Goal: Navigation & Orientation: Find specific page/section

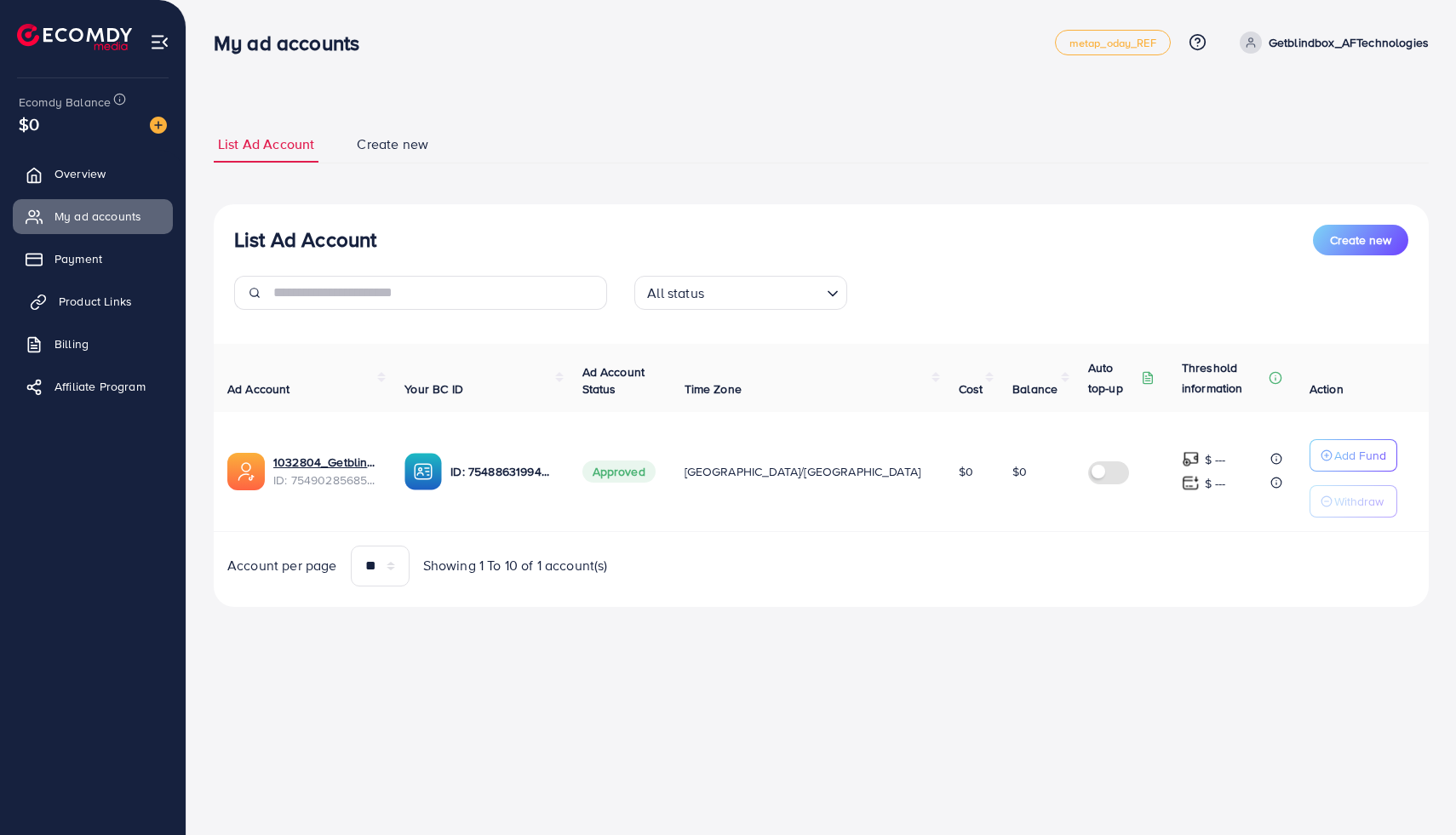
click at [92, 304] on span "Product Links" at bounding box center [95, 301] width 73 height 17
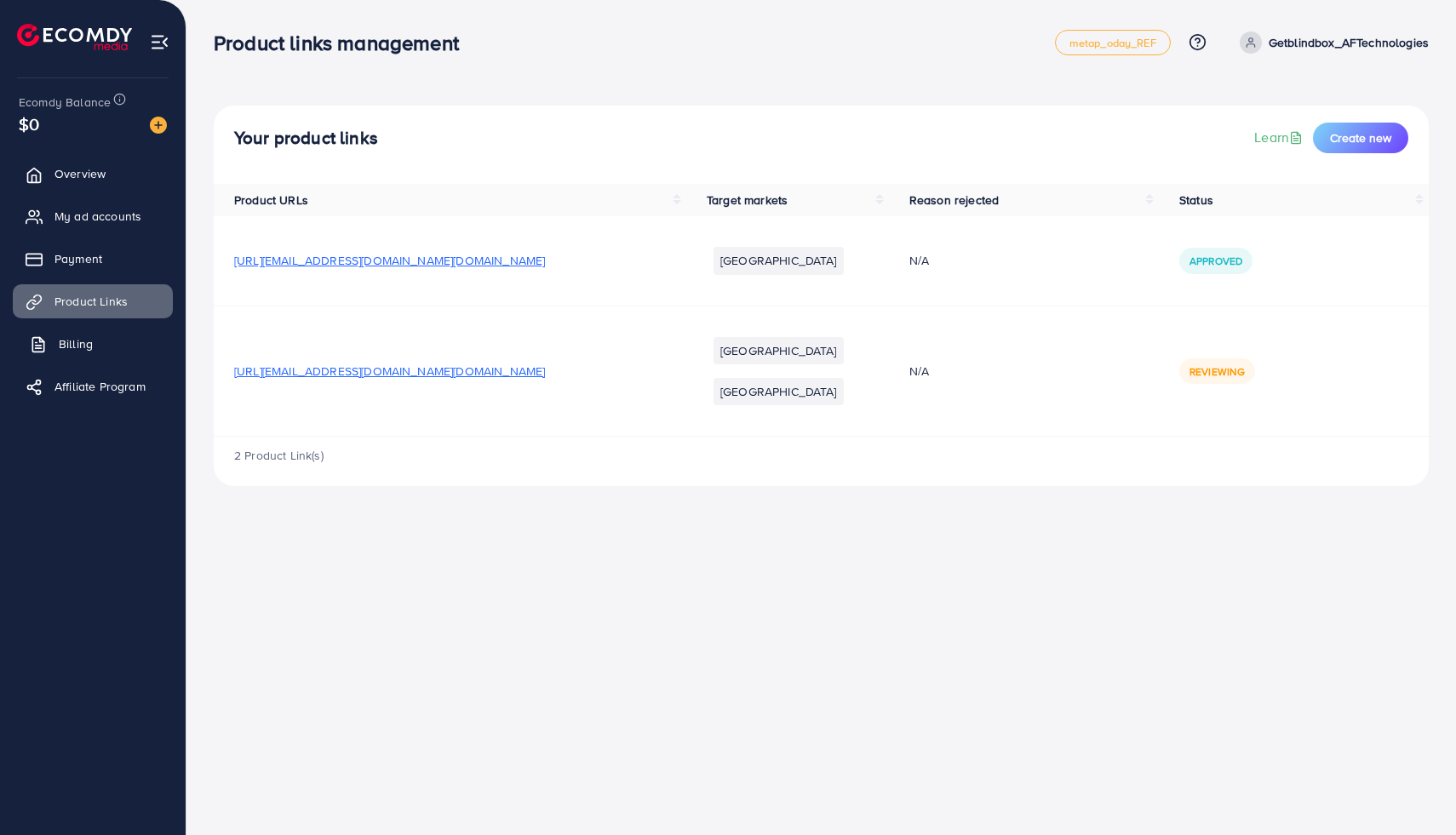
click at [61, 334] on link "Billing" at bounding box center [92, 343] width 160 height 34
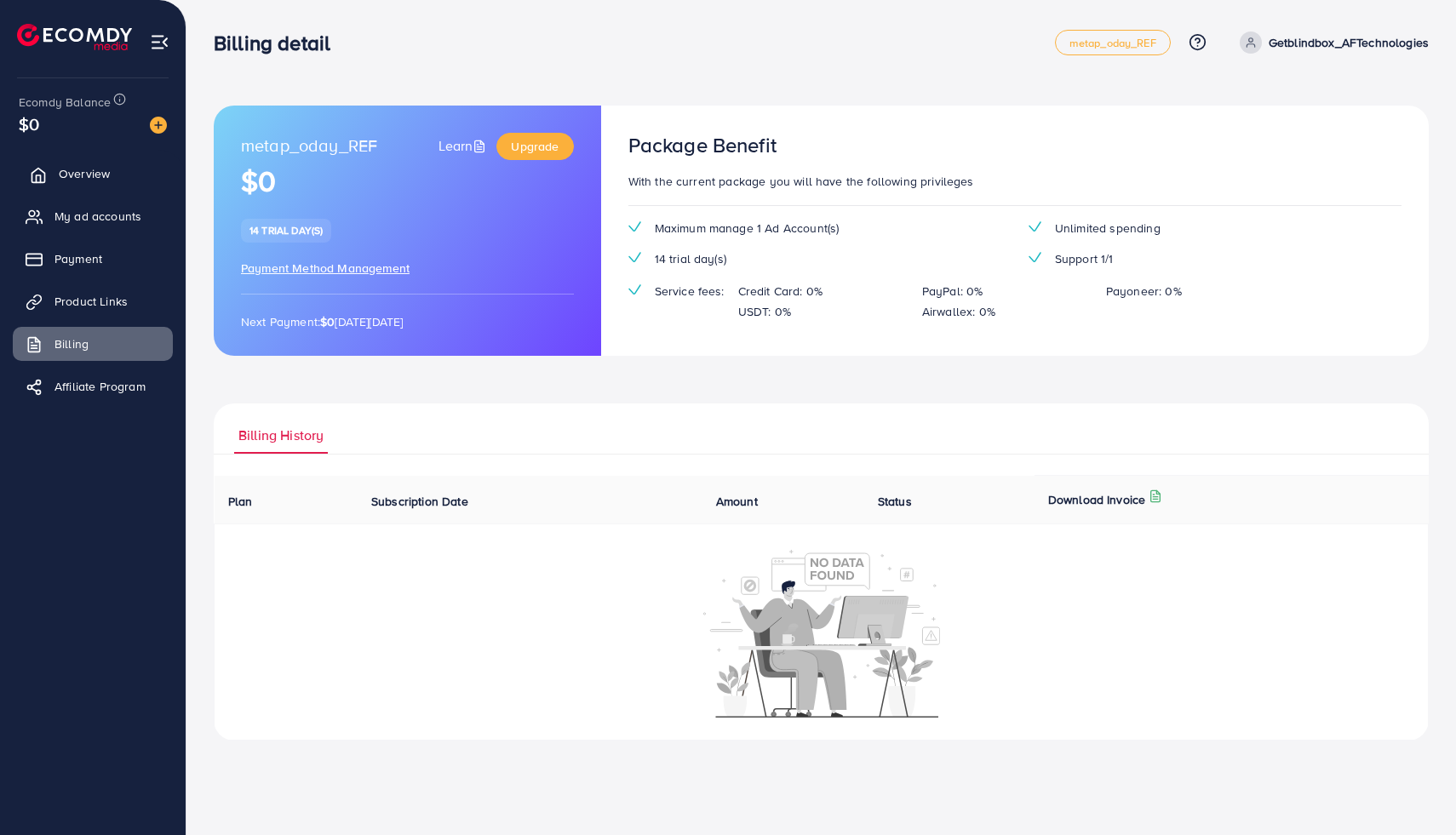
click at [64, 181] on span "Overview" at bounding box center [84, 174] width 51 height 17
